Goal: Task Accomplishment & Management: Manage account settings

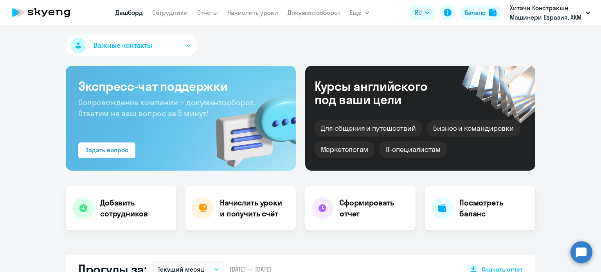
select select "30"
click at [249, 13] on link "Начислить уроки" at bounding box center [252, 13] width 51 height 8
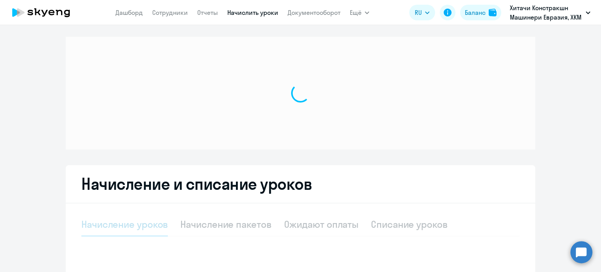
select select "10"
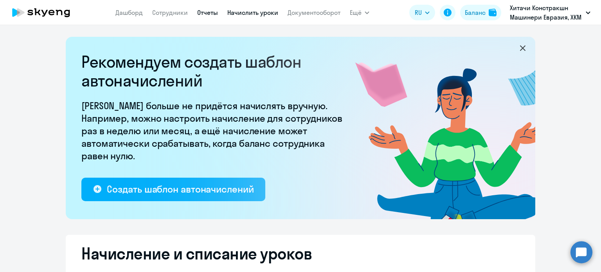
click at [208, 16] on link "Отчеты" at bounding box center [207, 13] width 21 height 8
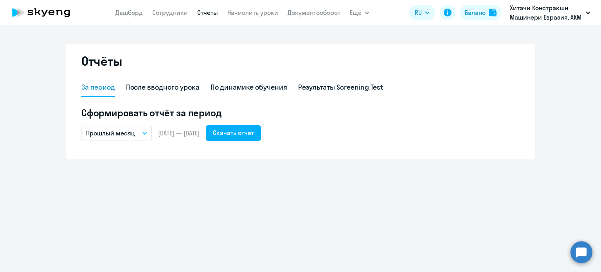
click at [143, 132] on button "Прошлый месяц" at bounding box center [116, 133] width 70 height 15
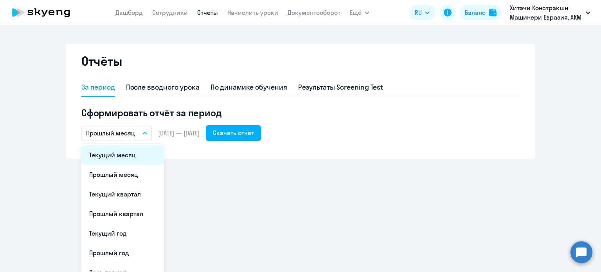
click at [124, 153] on li "Текущий месяц" at bounding box center [122, 155] width 83 height 20
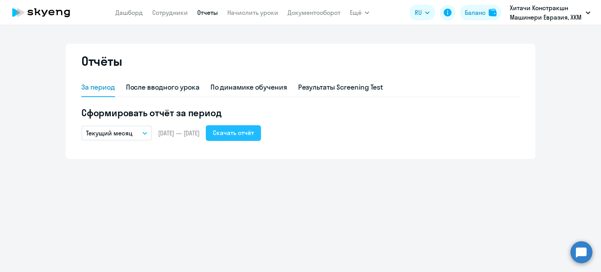
click at [243, 137] on button "Скачать отчёт" at bounding box center [233, 133] width 55 height 16
click at [157, 9] on link "Сотрудники" at bounding box center [170, 13] width 36 height 8
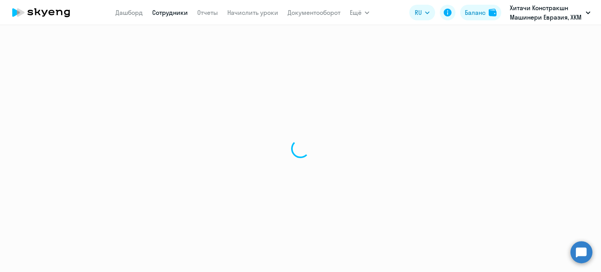
select select "30"
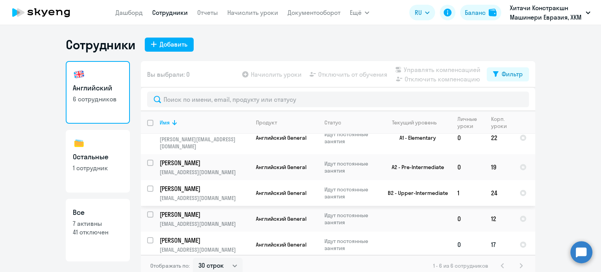
scroll to position [35, 0]
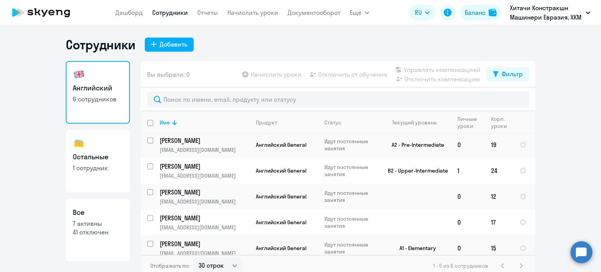
click at [89, 152] on h3 "Остальные" at bounding box center [98, 157] width 50 height 10
select select "30"
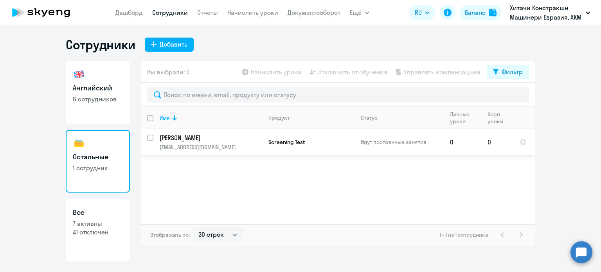
click at [151, 139] on input "select row 12557711" at bounding box center [155, 143] width 16 height 16
checkbox input "true"
click at [149, 135] on input "deselect row 12557711" at bounding box center [155, 143] width 16 height 16
checkbox input "false"
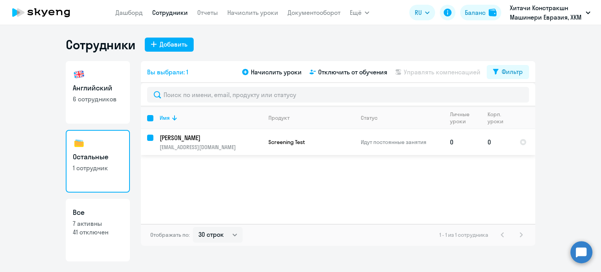
checkbox input "false"
click at [114, 106] on link "Английский 6 сотрудников" at bounding box center [98, 92] width 64 height 63
select select "30"
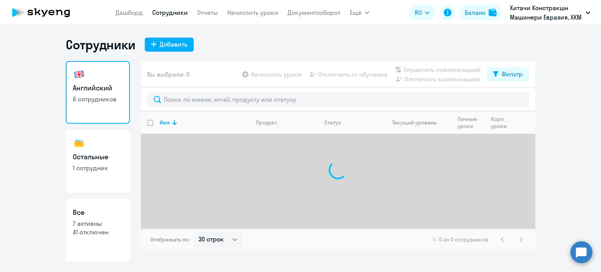
click at [93, 228] on p "41 отключен" at bounding box center [98, 232] width 50 height 9
select select "30"
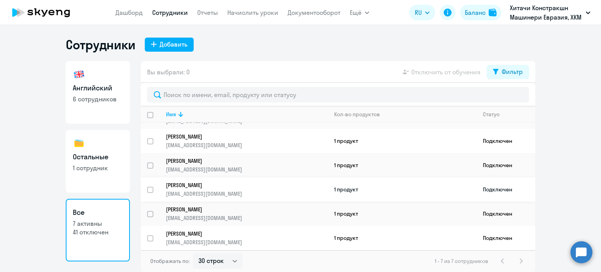
scroll to position [44, 0]
click at [149, 188] on input "select row 12557711" at bounding box center [155, 195] width 16 height 16
checkbox input "true"
click at [424, 74] on span "Отключить от обучения" at bounding box center [445, 71] width 69 height 9
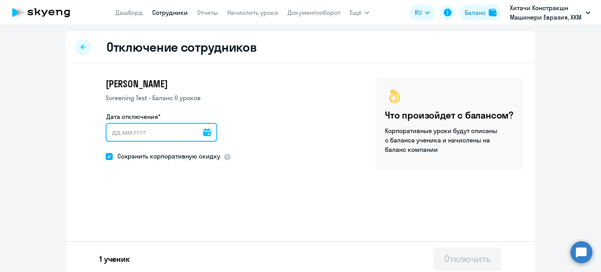
click at [111, 133] on input "Дата отключения*" at bounding box center [162, 132] width 112 height 19
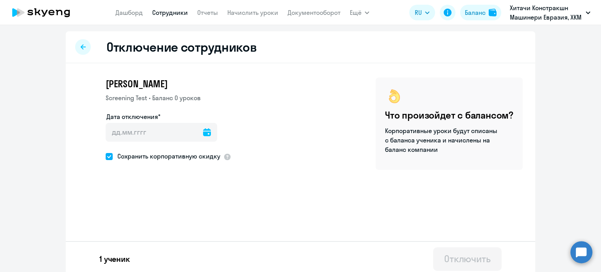
click at [203, 133] on icon at bounding box center [207, 132] width 8 height 8
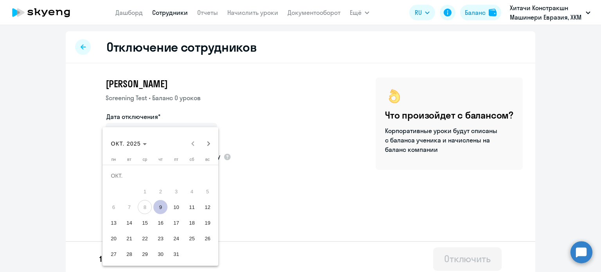
click at [164, 206] on span "9" at bounding box center [160, 207] width 14 height 14
type input "[DATE]"
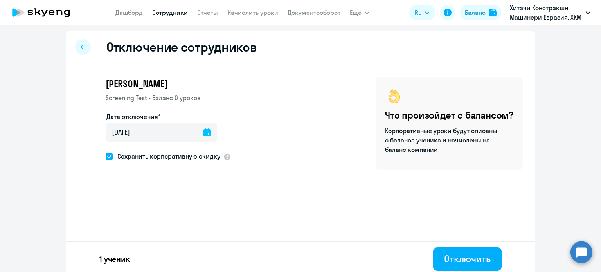
click at [203, 132] on icon at bounding box center [207, 132] width 8 height 8
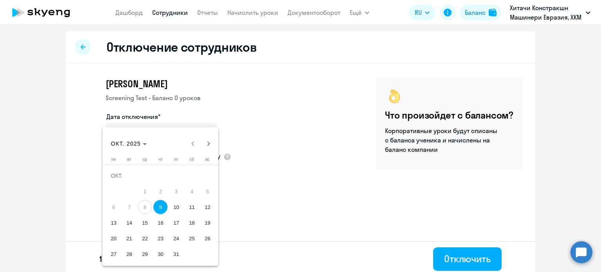
click at [146, 202] on span "8" at bounding box center [145, 207] width 14 height 14
click at [142, 206] on span "8" at bounding box center [145, 207] width 14 height 14
click at [161, 204] on span "9" at bounding box center [160, 207] width 14 height 14
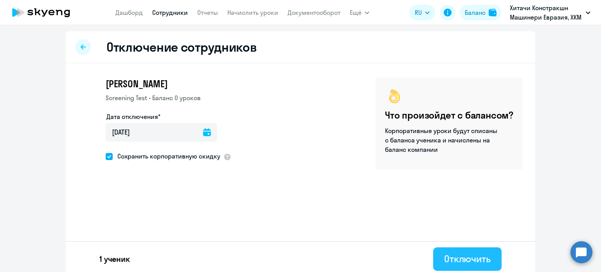
click at [456, 262] on div "Отключить" at bounding box center [467, 259] width 47 height 13
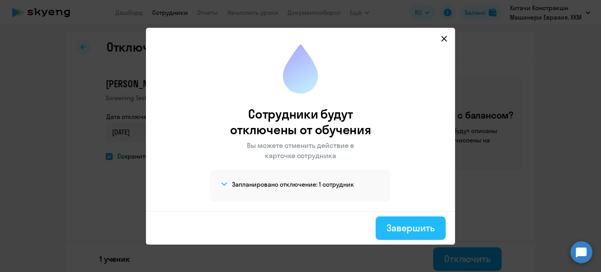
click at [409, 233] on div "Завершить" at bounding box center [411, 228] width 48 height 13
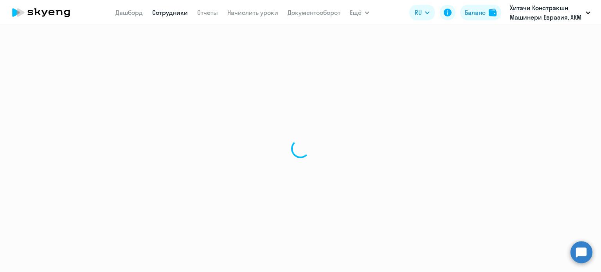
select select "30"
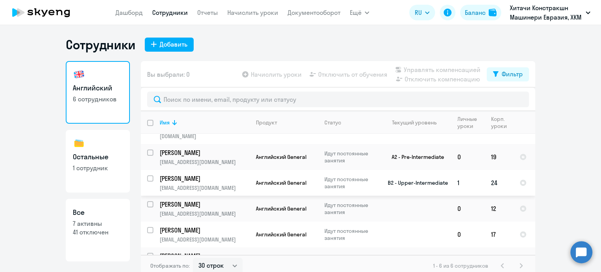
scroll to position [35, 0]
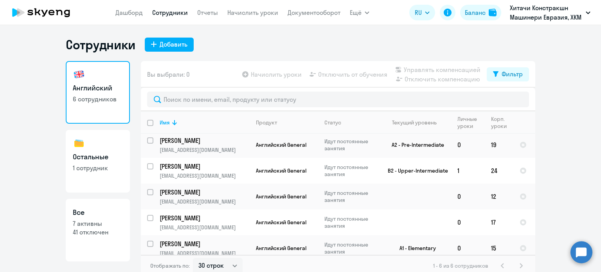
click at [96, 217] on link "Все 7 активны 41 отключен" at bounding box center [98, 230] width 64 height 63
select select "30"
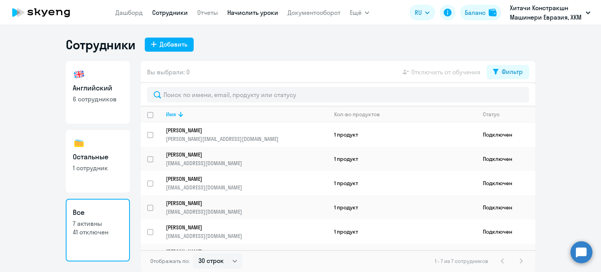
click at [239, 15] on link "Начислить уроки" at bounding box center [252, 13] width 51 height 8
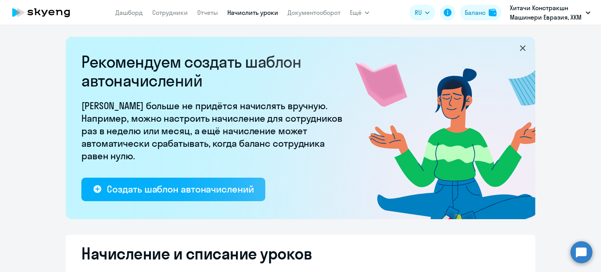
select select "10"
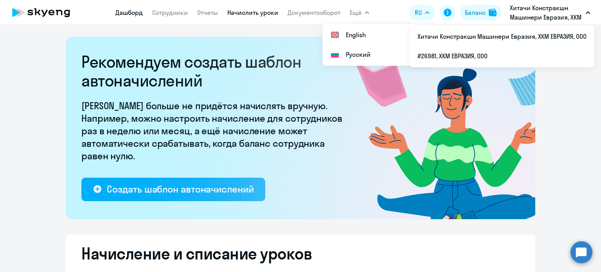
click at [125, 14] on link "Дашборд" at bounding box center [128, 13] width 27 height 8
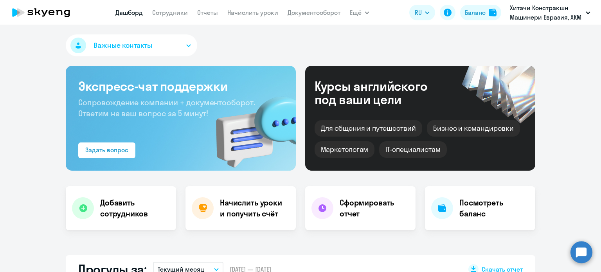
select select "30"
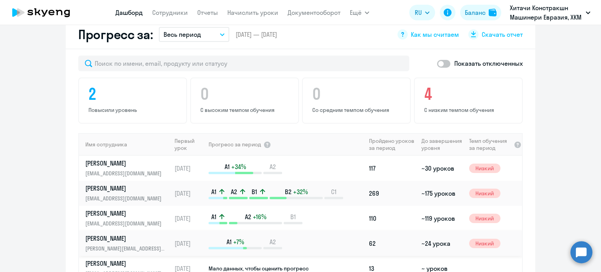
scroll to position [9, 0]
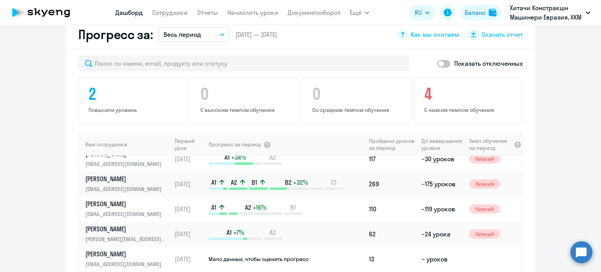
drag, startPoint x: 594, startPoint y: 167, endPoint x: 596, endPoint y: 176, distance: 8.8
click at [596, 176] on div "Важные контакты Экспресс-чат поддержки Сопровождение компании + документооборот…" at bounding box center [300, 148] width 601 height 247
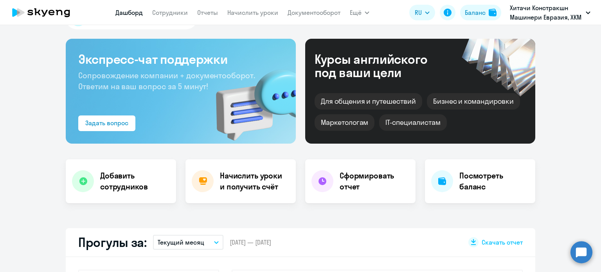
scroll to position [0, 0]
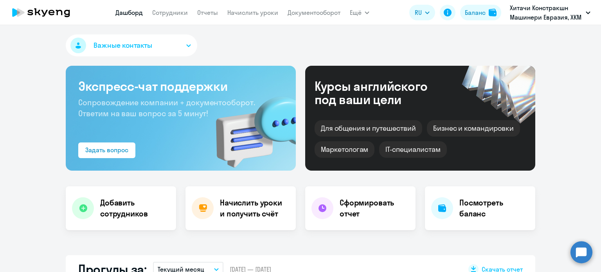
click at [184, 47] on button "Важные контакты" at bounding box center [132, 45] width 132 height 22
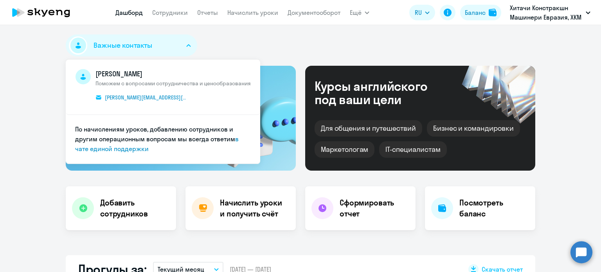
click at [212, 51] on div "Важные контакты [PERSON_NAME] Поможем с вопросами сотрудничества и ценообразова…" at bounding box center [301, 46] width 470 height 25
